Goal: Transaction & Acquisition: Obtain resource

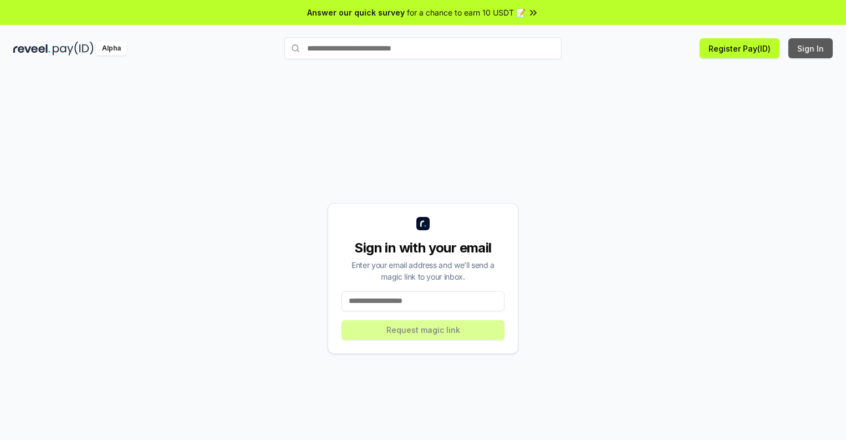
click at [811, 48] on button "Sign In" at bounding box center [810, 48] width 44 height 20
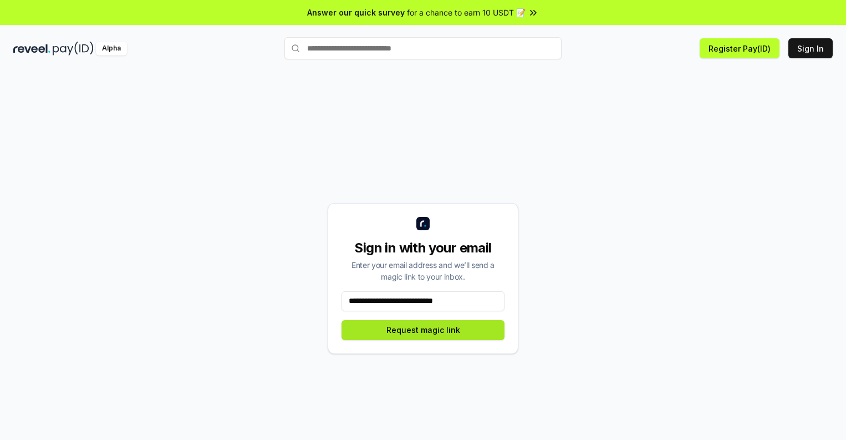
type input "**********"
click at [423, 329] on button "Request magic link" at bounding box center [423, 330] width 163 height 20
